Goal: Information Seeking & Learning: Understand process/instructions

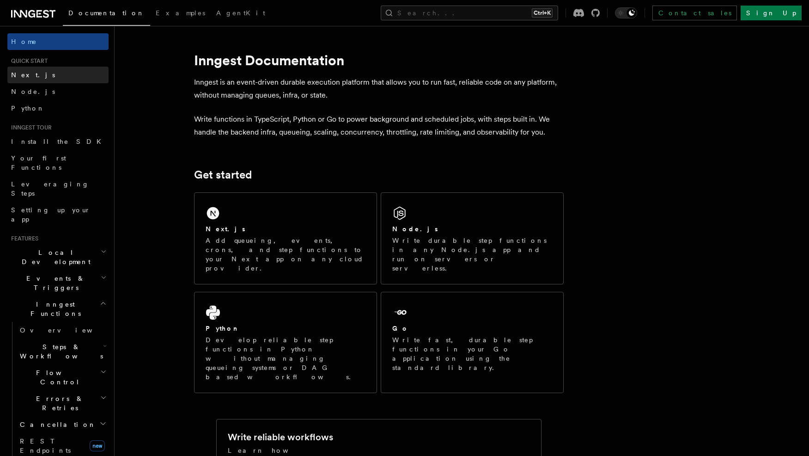
click at [51, 79] on link "Next.js" at bounding box center [57, 75] width 101 height 17
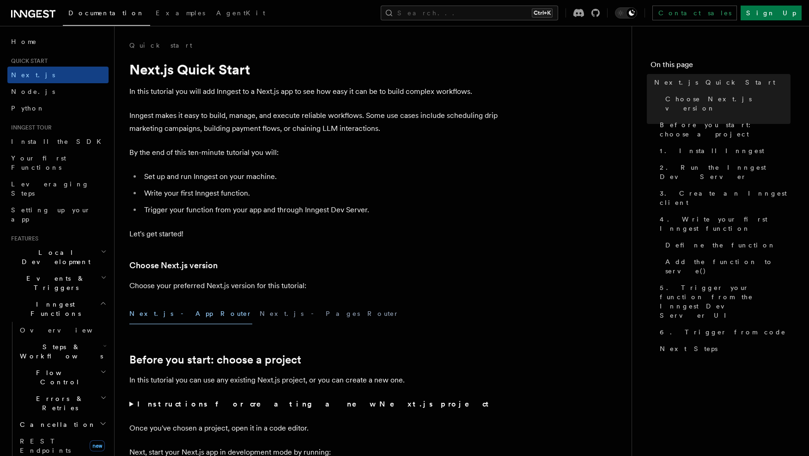
click at [29, 57] on div "Home Quick start Next.js Node.js Python Inngest tour Install the SDK Your first…" at bounding box center [57, 442] width 101 height 819
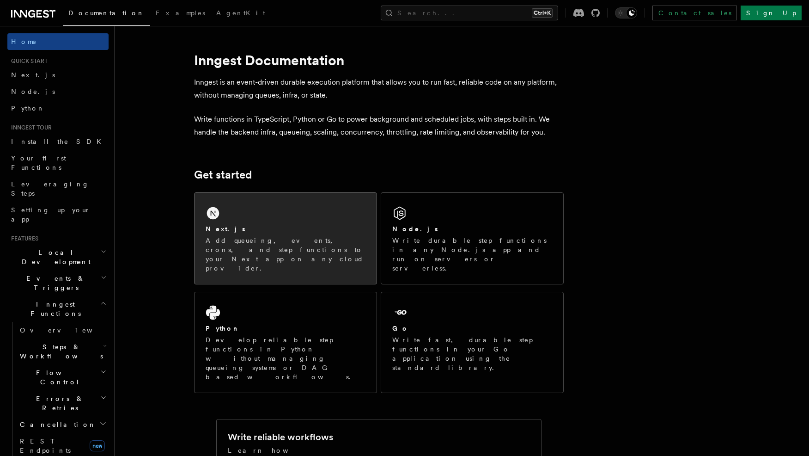
click at [227, 218] on div "Next.js Add queueing, events, crons, and step functions to your Next app on any…" at bounding box center [286, 238] width 182 height 91
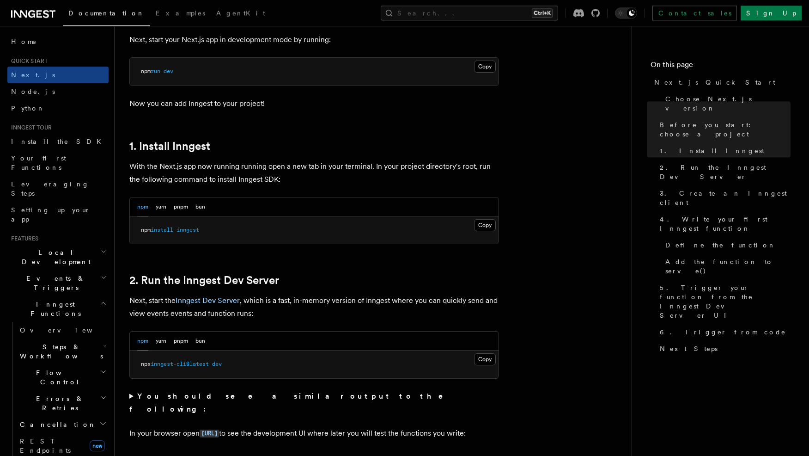
scroll to position [424, 0]
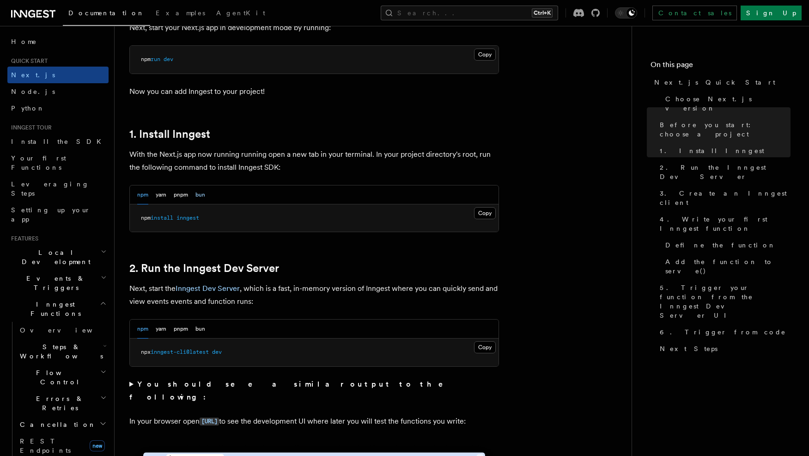
click at [200, 196] on button "bun" at bounding box center [200, 194] width 10 height 19
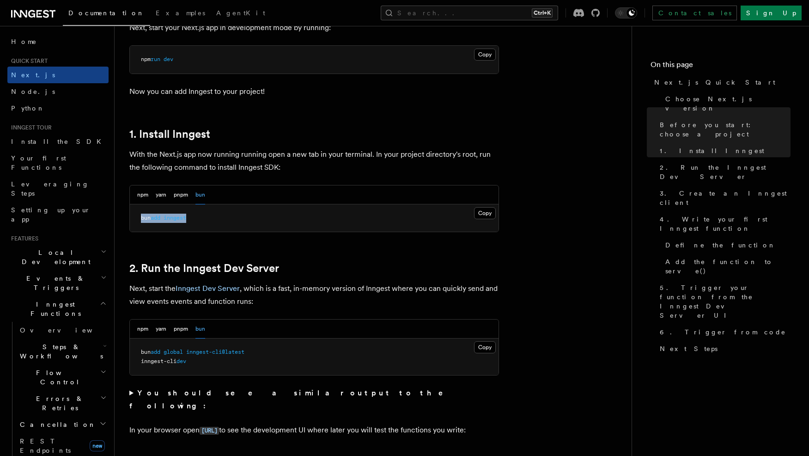
drag, startPoint x: 154, startPoint y: 218, endPoint x: 141, endPoint y: 220, distance: 13.0
click at [141, 220] on pre "bun add inngest" at bounding box center [314, 218] width 369 height 28
copy span "bun add inngest"
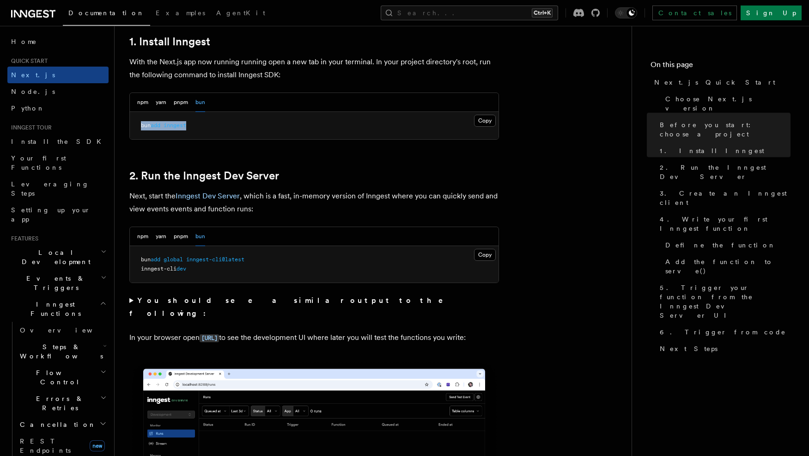
scroll to position [519, 0]
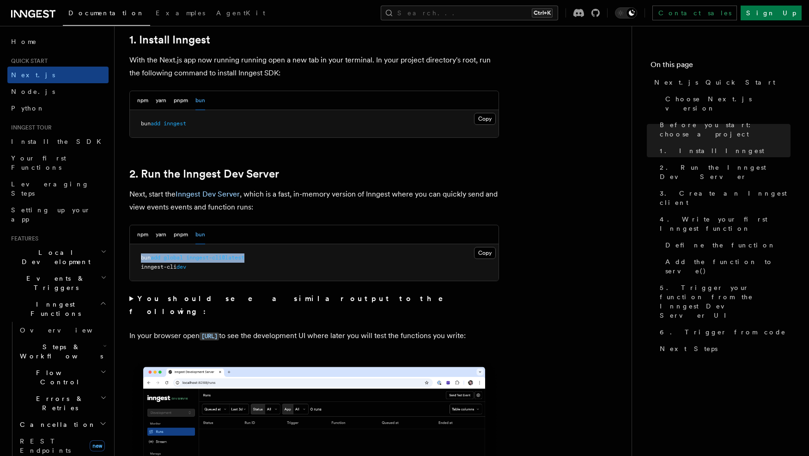
drag, startPoint x: 264, startPoint y: 260, endPoint x: 140, endPoint y: 260, distance: 124.3
click at [140, 260] on pre "bun add global inngest-cli@latest inngest-cli dev" at bounding box center [314, 262] width 369 height 37
copy span "bun add global inngest-cli@latest"
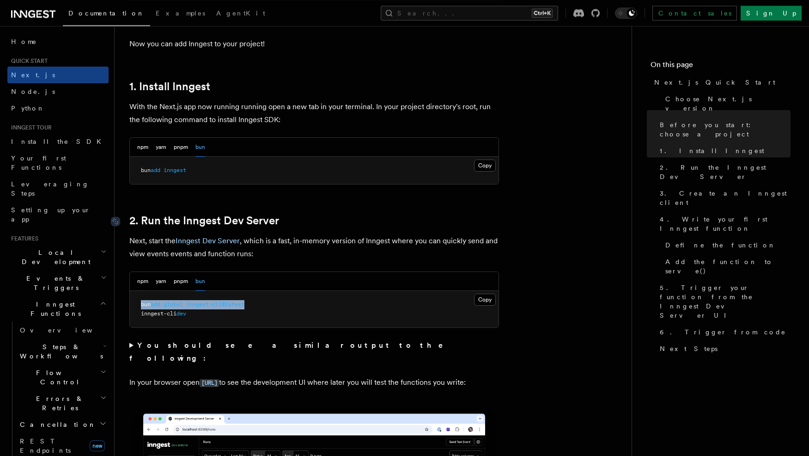
scroll to position [471, 0]
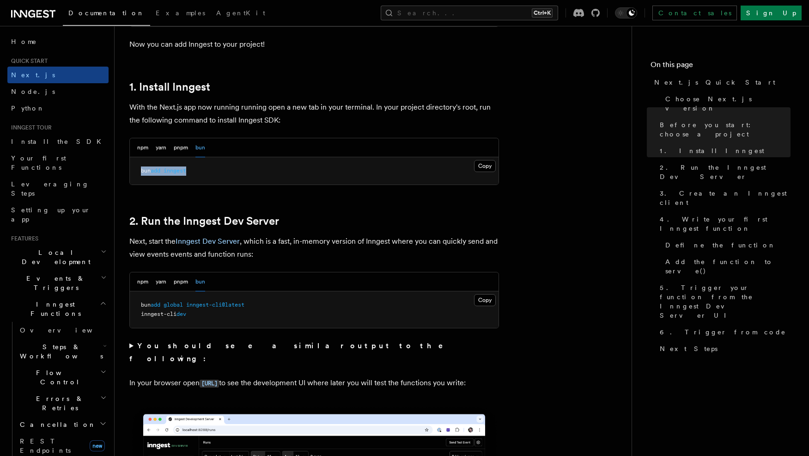
drag, startPoint x: 202, startPoint y: 171, endPoint x: 134, endPoint y: 175, distance: 68.5
click at [134, 175] on pre "bun add inngest" at bounding box center [314, 171] width 369 height 28
copy span "bun add inngest"
drag, startPoint x: 252, startPoint y: 305, endPoint x: 122, endPoint y: 309, distance: 130.4
click at [130, 309] on pre "bun add global inngest-cli@latest inngest-cli dev" at bounding box center [314, 309] width 369 height 37
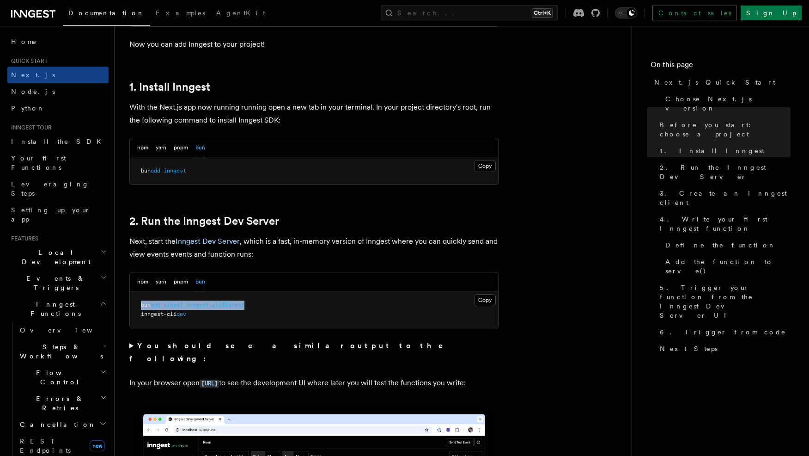
copy span "bun add global inngest-cli@latest"
drag, startPoint x: 203, startPoint y: 316, endPoint x: 140, endPoint y: 317, distance: 62.9
click at [140, 317] on pre "bun add global inngest-cli@latest inngest-cli dev" at bounding box center [314, 309] width 369 height 37
copy span "inngest-cli dev"
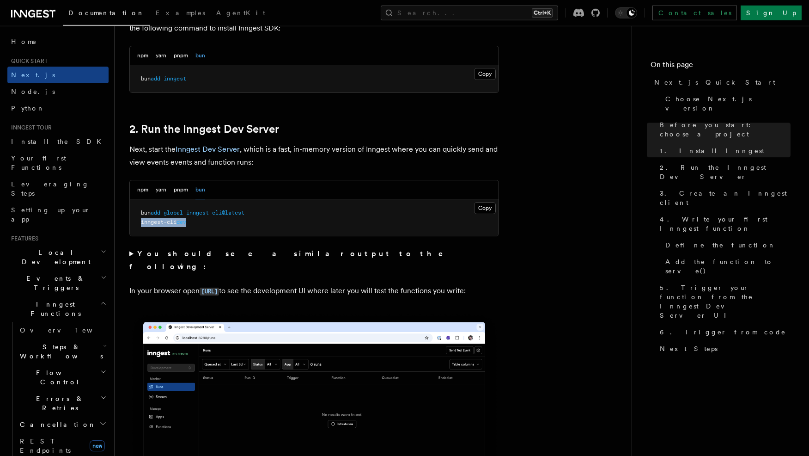
scroll to position [566, 0]
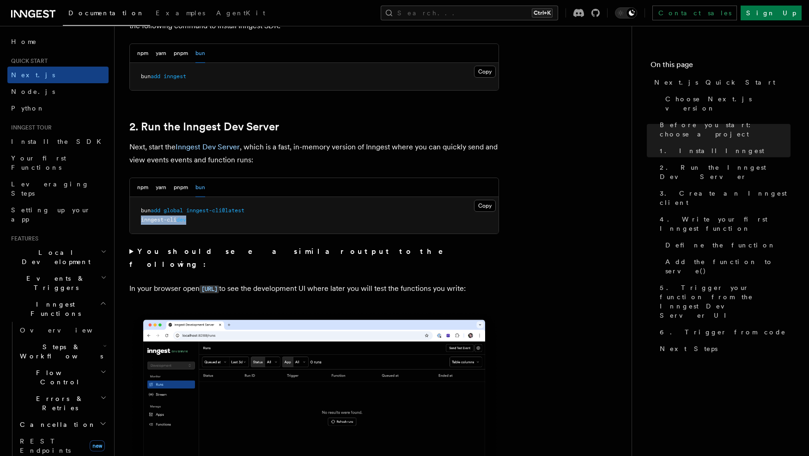
click at [131, 253] on summary "You should see a similar output to the following:" at bounding box center [314, 258] width 370 height 26
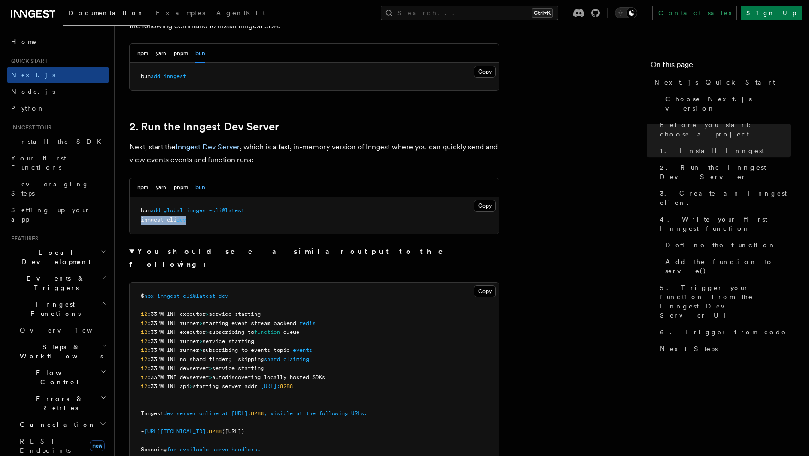
click at [132, 252] on summary "You should see a similar output to the following:" at bounding box center [314, 258] width 370 height 26
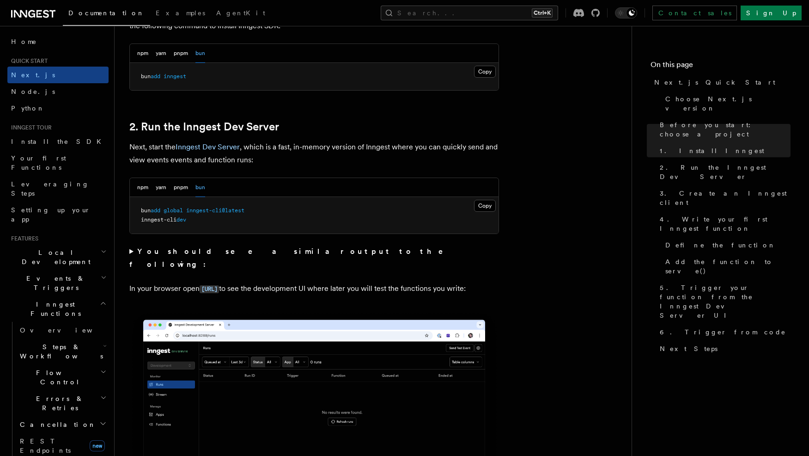
click at [220, 226] on pre "bun add global inngest-cli@latest inngest-cli dev" at bounding box center [314, 215] width 369 height 37
drag, startPoint x: 195, startPoint y: 221, endPoint x: 141, endPoint y: 223, distance: 53.6
click at [141, 223] on pre "bun add global inngest-cli@latest inngest-cli dev" at bounding box center [314, 215] width 369 height 37
copy span "inngest-cli dev"
click at [136, 184] on div "npm yarn pnpm bun" at bounding box center [314, 187] width 369 height 19
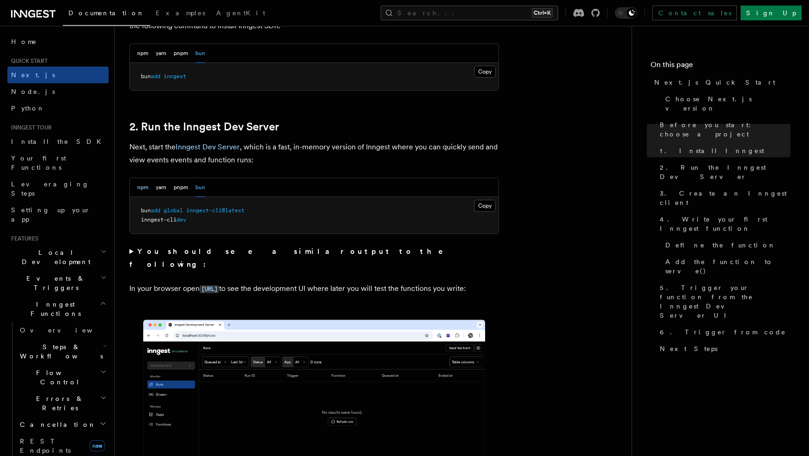
click at [145, 188] on button "npm" at bounding box center [142, 187] width 11 height 19
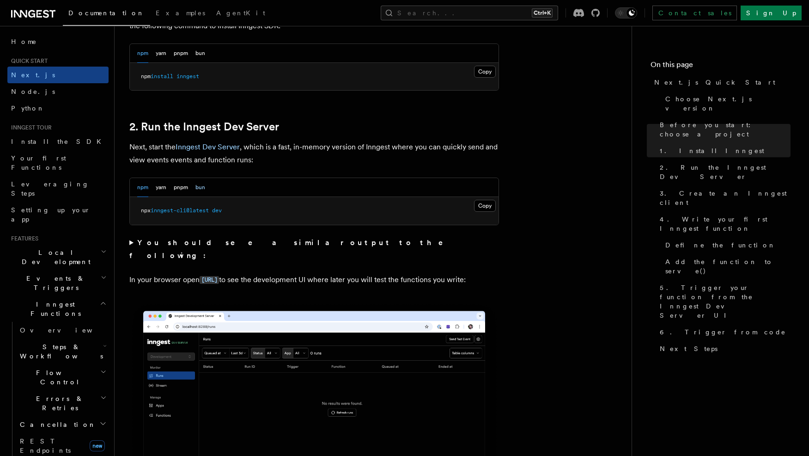
click at [202, 189] on button "bun" at bounding box center [200, 187] width 10 height 19
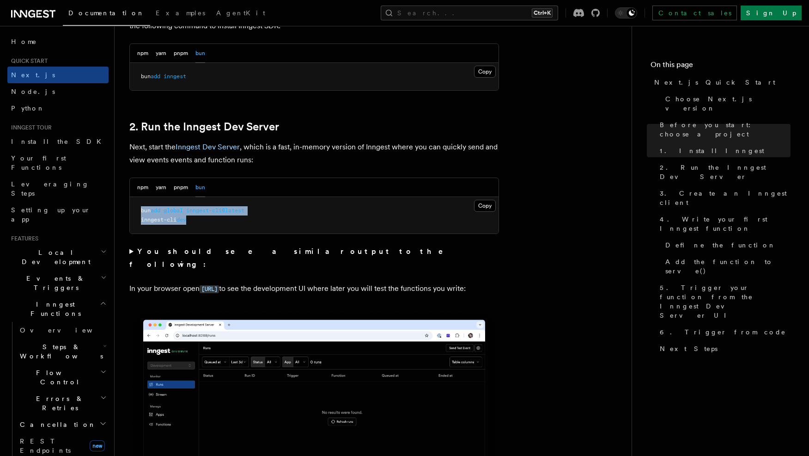
drag, startPoint x: 200, startPoint y: 222, endPoint x: 139, endPoint y: 211, distance: 62.5
click at [139, 211] on pre "bun add global inngest-cli@latest inngest-cli dev" at bounding box center [314, 215] width 369 height 37
copy code "bun add global inngest-cli@latest inngest-cli dev"
click at [142, 189] on button "npm" at bounding box center [142, 187] width 11 height 19
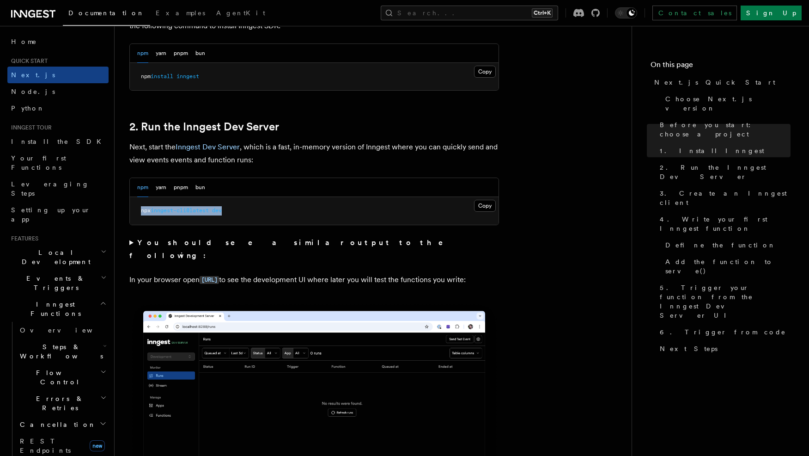
drag, startPoint x: 214, startPoint y: 207, endPoint x: 120, endPoint y: 206, distance: 94.3
click at [130, 206] on pre "npx inngest-cli@latest dev" at bounding box center [314, 211] width 369 height 28
copy span "npx inngest-cli@latest dev"
click at [40, 14] on icon at bounding box center [39, 13] width 3 height 1
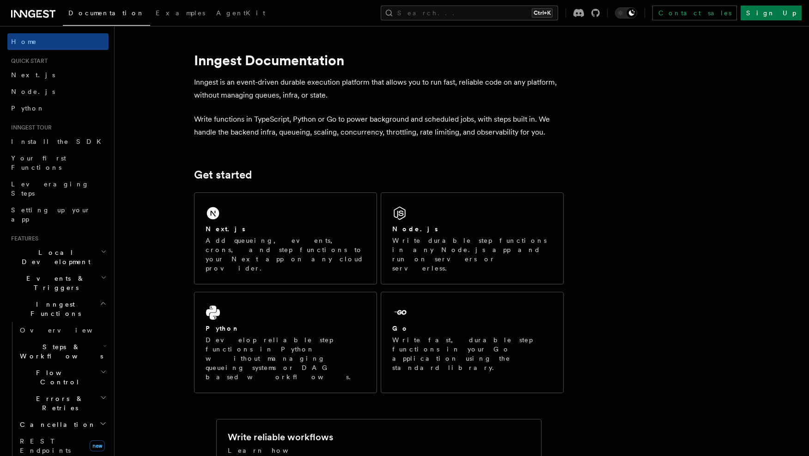
click at [61, 82] on link "Next.js" at bounding box center [57, 75] width 101 height 17
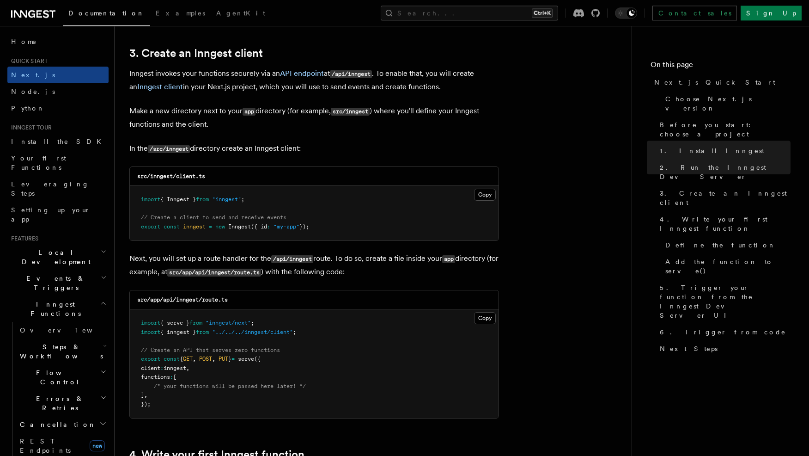
scroll to position [1084, 0]
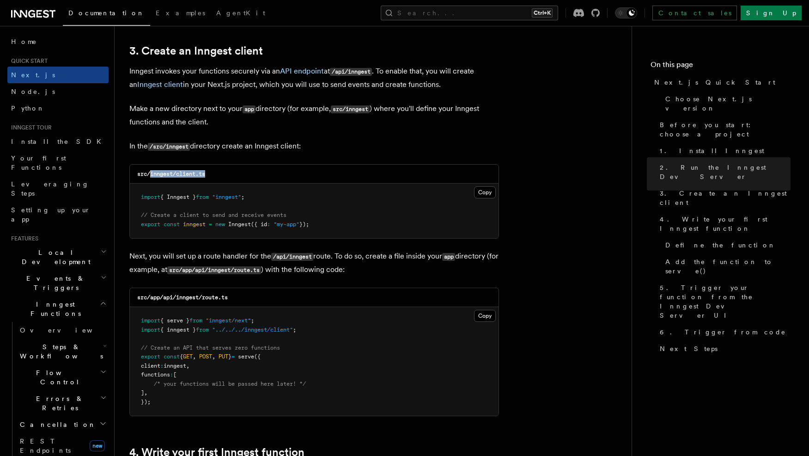
drag, startPoint x: 213, startPoint y: 177, endPoint x: 150, endPoint y: 182, distance: 63.0
click at [150, 182] on div "src/inngest/client.ts" at bounding box center [314, 174] width 369 height 19
copy code "inngest/client.ts"
drag, startPoint x: 333, startPoint y: 226, endPoint x: 131, endPoint y: 197, distance: 203.5
click at [131, 197] on pre "import { Inngest } from "inngest" ; // Create a client to send and receive even…" at bounding box center [314, 210] width 369 height 55
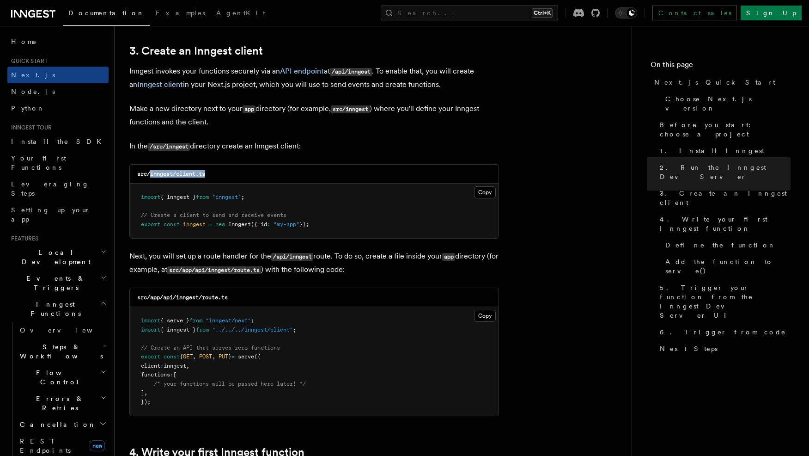
copy code "import { Inngest } from "inngest" ; // Create a client to send and receive even…"
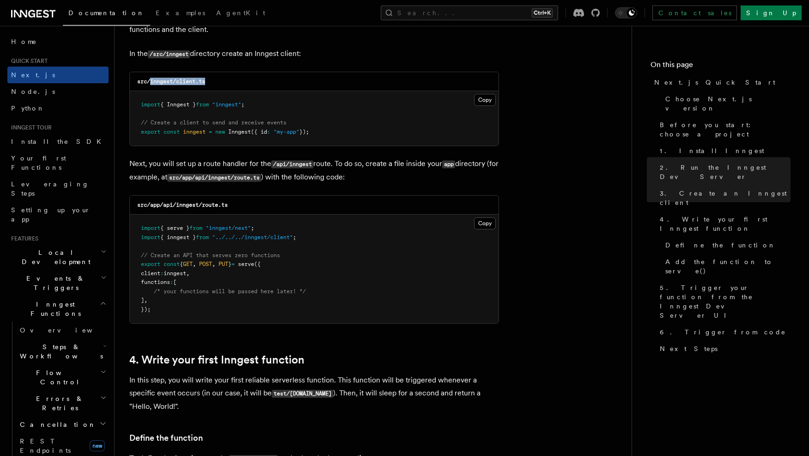
scroll to position [1178, 0]
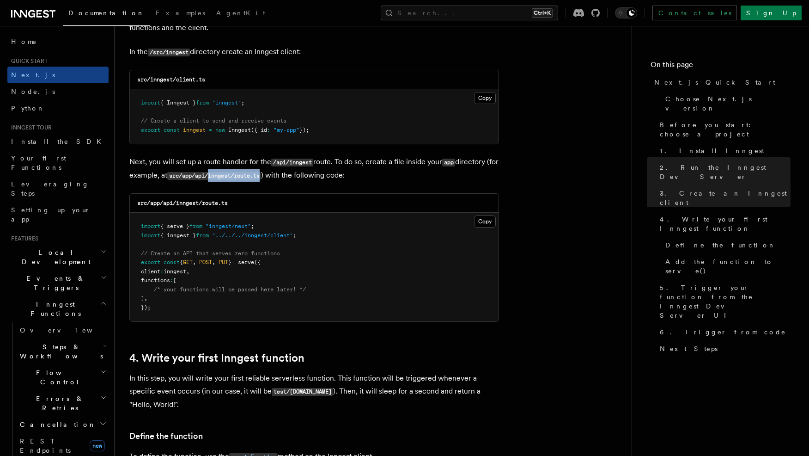
drag, startPoint x: 224, startPoint y: 180, endPoint x: 277, endPoint y: 180, distance: 53.1
click at [261, 180] on code "src/app/api/inngest/route.ts" at bounding box center [214, 176] width 94 height 8
copy code "inngest/route.ts"
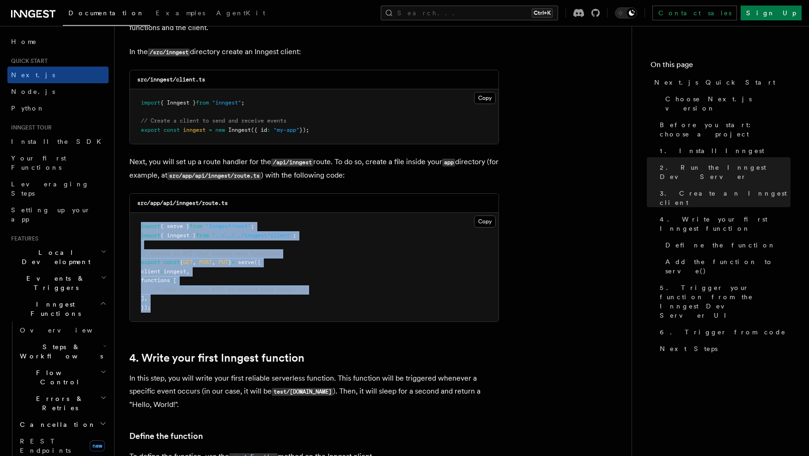
drag, startPoint x: 157, startPoint y: 311, endPoint x: 132, endPoint y: 228, distance: 86.3
click at [132, 228] on pre "import { serve } from "inngest/next" ; import { inngest } from "../../../innges…" at bounding box center [314, 267] width 369 height 109
copy code "import { serve } from "inngest/next" ; import { inngest } from "../../../innges…"
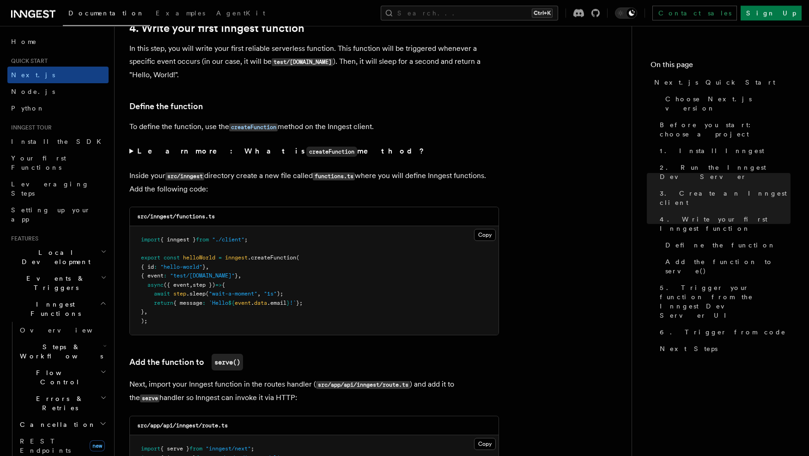
scroll to position [1508, 0]
drag, startPoint x: 230, startPoint y: 220, endPoint x: 178, endPoint y: 223, distance: 51.8
click at [178, 223] on div "src/inngest/functions.ts" at bounding box center [314, 216] width 369 height 19
copy code "functions.ts"
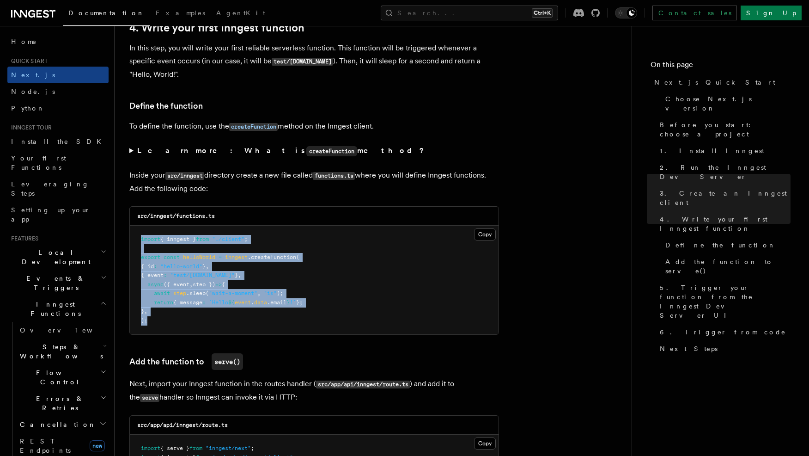
drag, startPoint x: 155, startPoint y: 323, endPoint x: 129, endPoint y: 244, distance: 83.5
click at [130, 244] on pre "import { inngest } from "./client" ; export const helloWorld = inngest .createF…" at bounding box center [314, 280] width 369 height 109
copy code "import { inngest } from "./client" ; export const helloWorld = inngest .createF…"
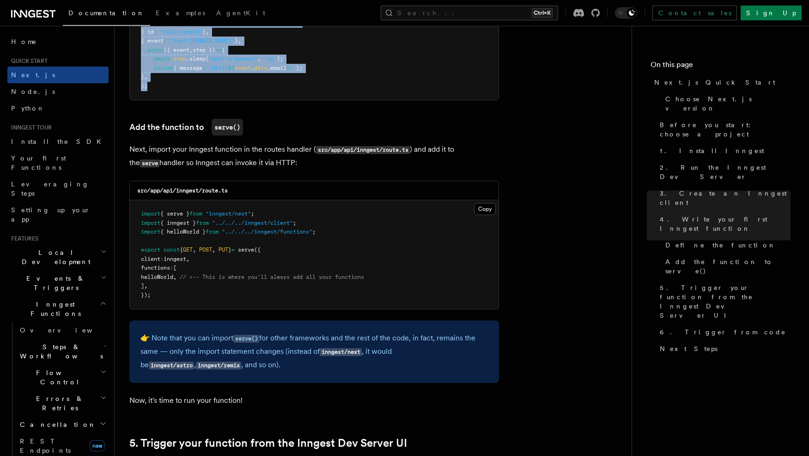
scroll to position [1744, 0]
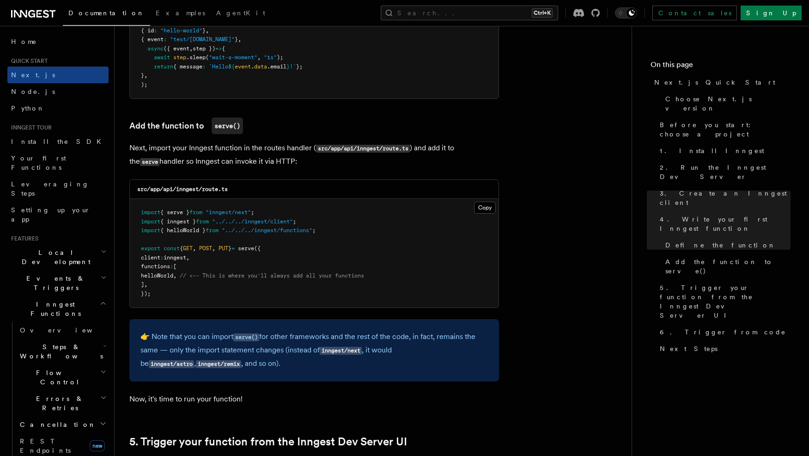
click at [159, 279] on span "helloWorld" at bounding box center [157, 275] width 32 height 6
copy span "helloWorld"
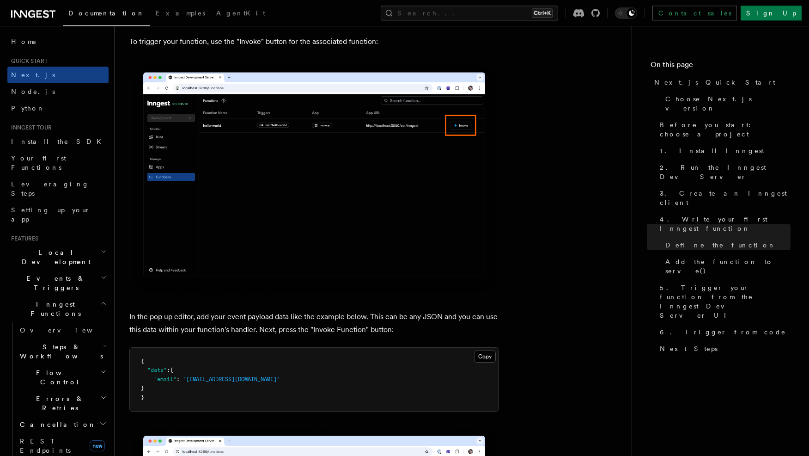
scroll to position [2498, 0]
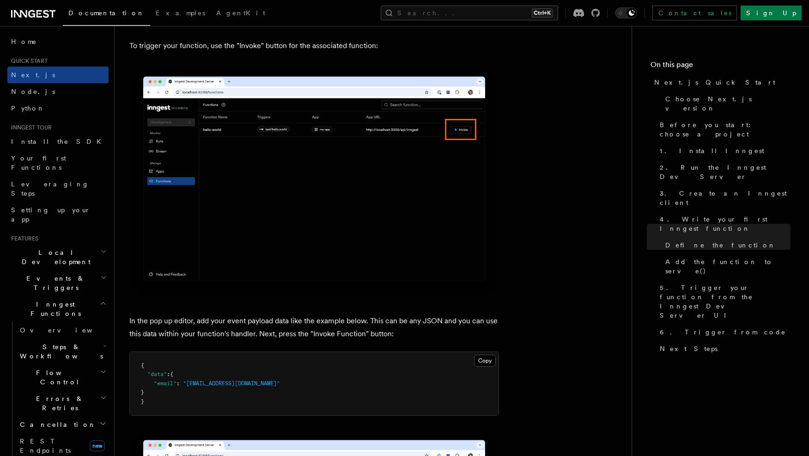
click at [304, 193] on img at bounding box center [314, 183] width 370 height 232
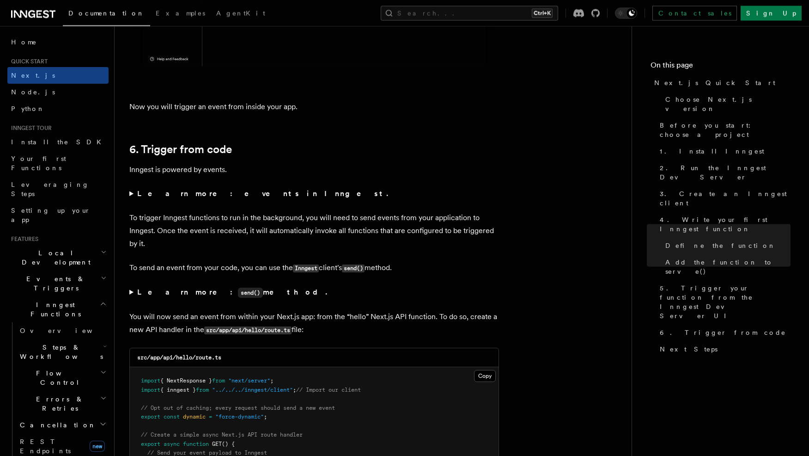
scroll to position [4572, 0]
click at [131, 199] on summary "Learn more: events in Inngest." at bounding box center [314, 193] width 370 height 13
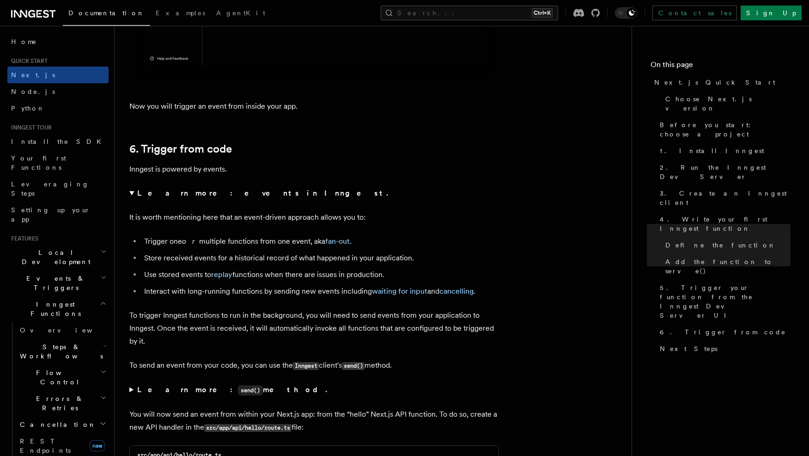
click at [131, 199] on summary "Learn more: events in Inngest." at bounding box center [314, 193] width 370 height 13
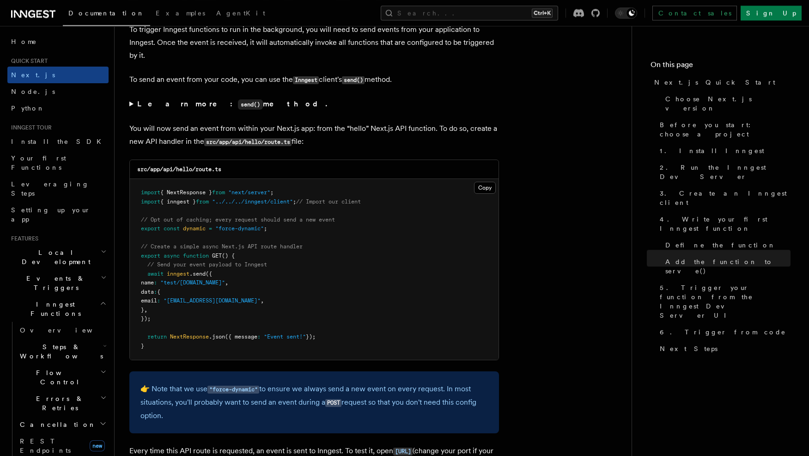
scroll to position [4761, 0]
drag, startPoint x: 226, startPoint y: 173, endPoint x: 177, endPoint y: 177, distance: 48.7
click at [177, 177] on div "src/app/api/hello/route.ts" at bounding box center [314, 168] width 369 height 19
copy code "hello/route.ts"
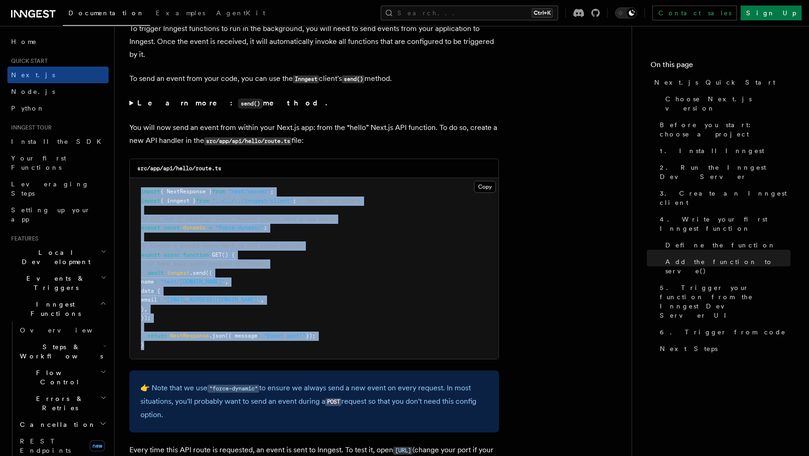
drag, startPoint x: 153, startPoint y: 354, endPoint x: 125, endPoint y: 194, distance: 162.7
click at [130, 194] on pre "import { NextResponse } from "next/server" ; import { inngest } from "../../../…" at bounding box center [314, 268] width 369 height 181
copy code "import { NextResponse } from "next/server" ; import { inngest } from "../../../…"
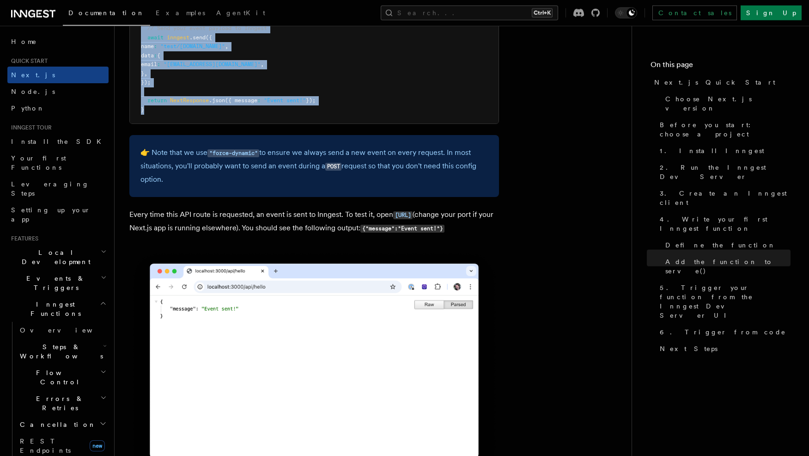
scroll to position [4996, 0]
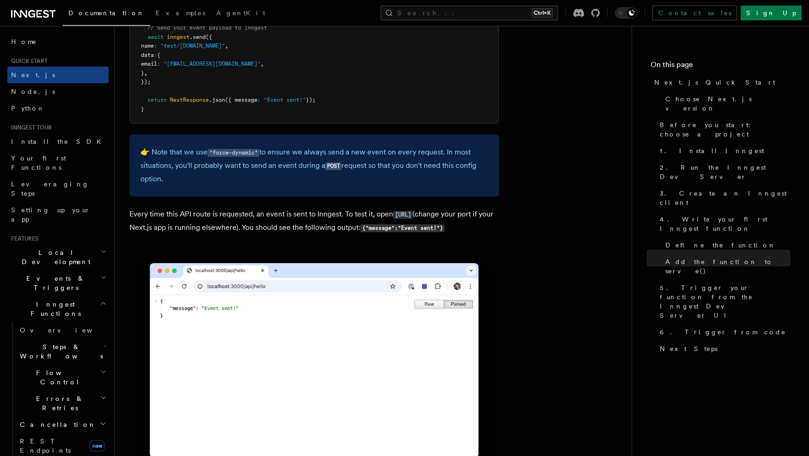
click at [305, 216] on p "Every time this API route is requested, an event is sent to Inngest. To test it…" at bounding box center [314, 220] width 370 height 27
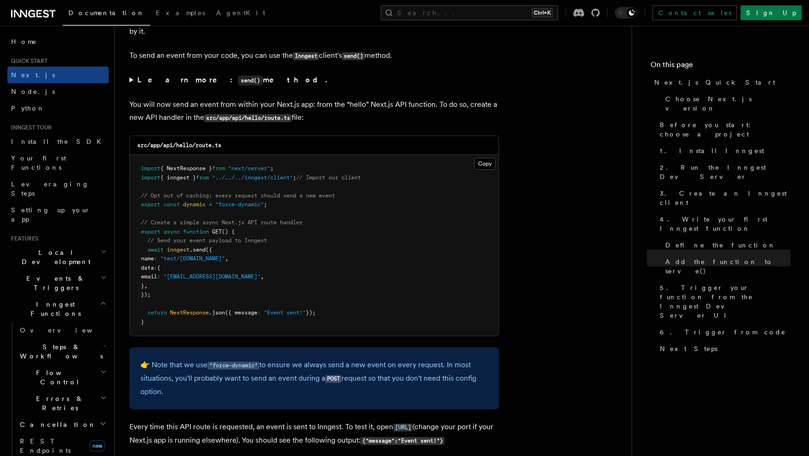
scroll to position [4761, 0]
